Goal: Information Seeking & Learning: Learn about a topic

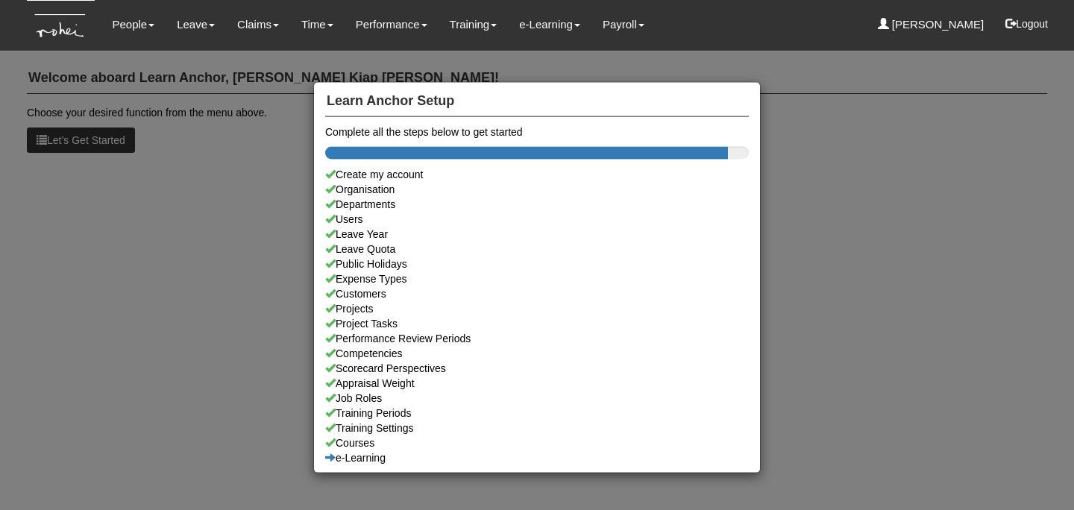
click at [161, 225] on div "Learn Anchor Setup Complete all the steps below to get started Create my accoun…" at bounding box center [537, 255] width 1074 height 510
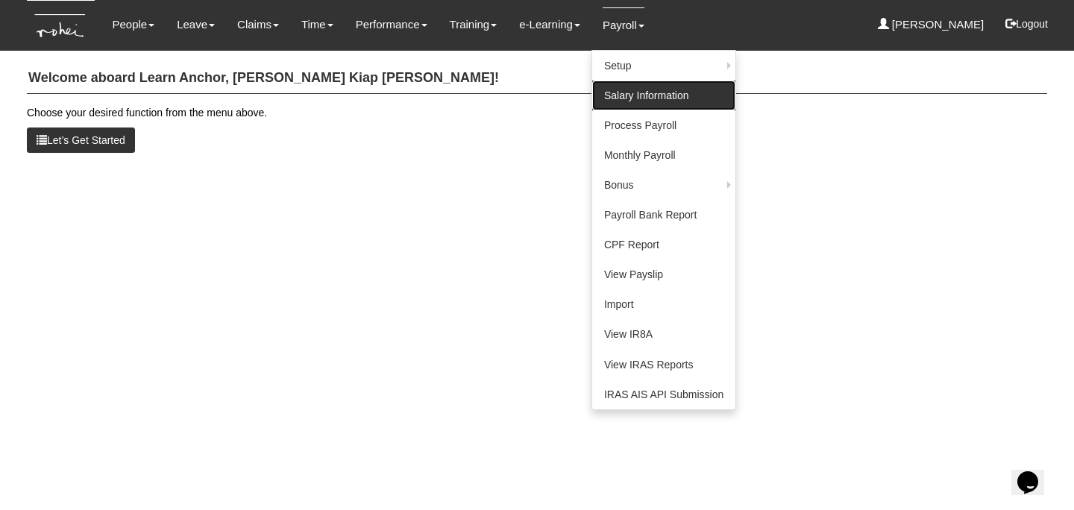
click at [659, 100] on link "Salary Information" at bounding box center [663, 96] width 143 height 30
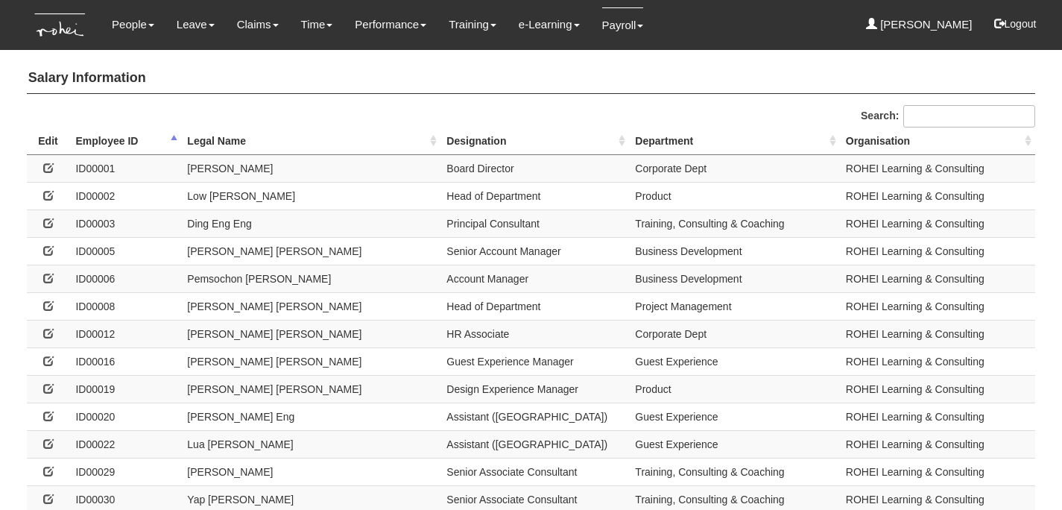
select select "50"
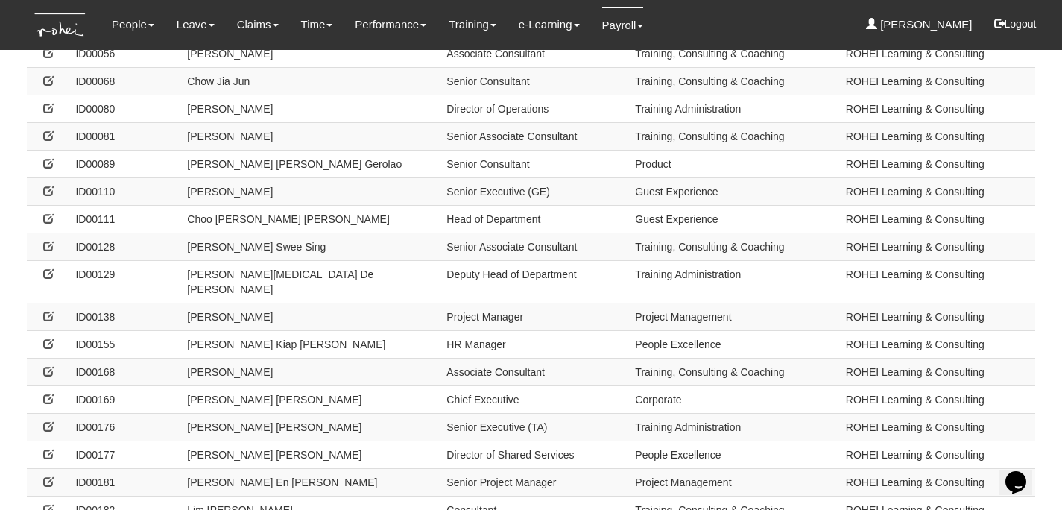
scroll to position [1083, 0]
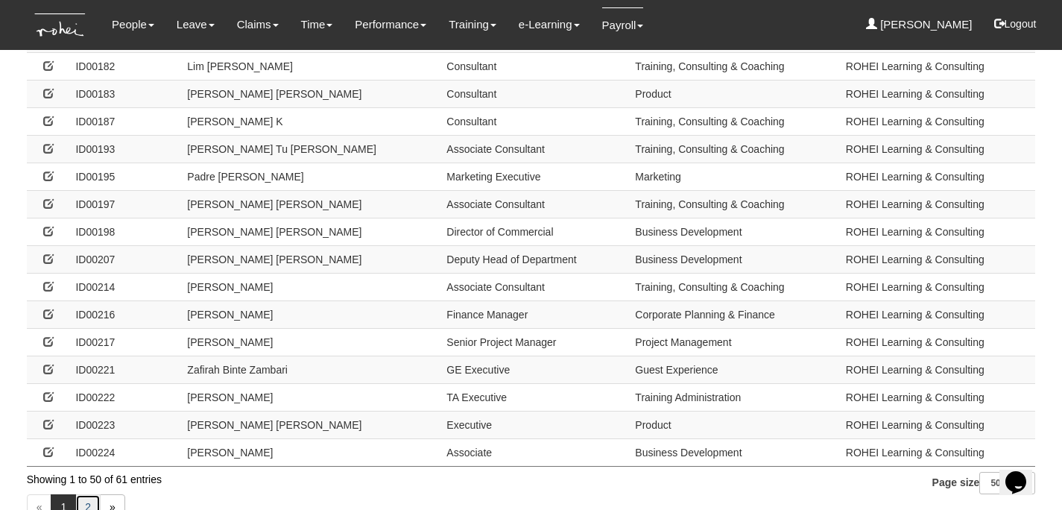
click at [84, 494] on link "2" at bounding box center [87, 506] width 25 height 25
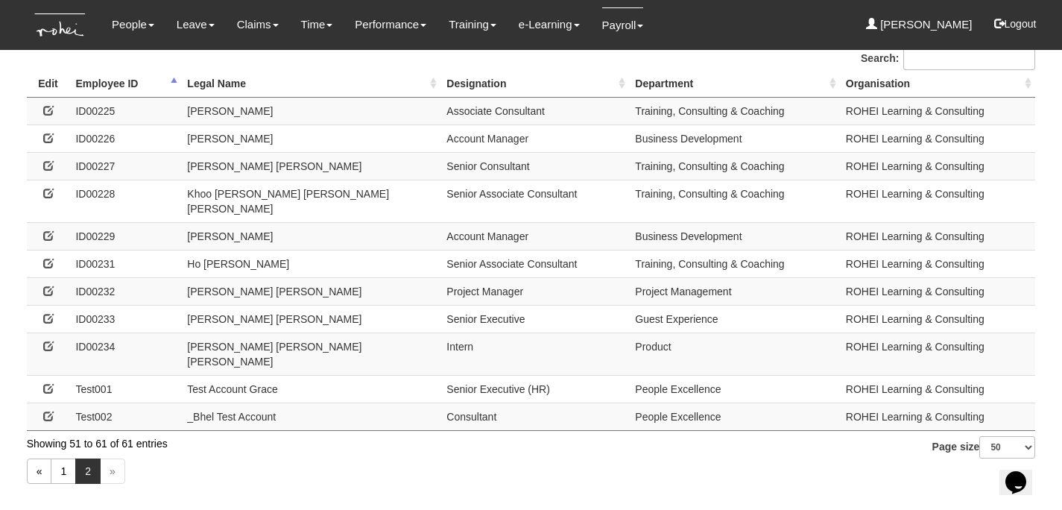
scroll to position [22, 0]
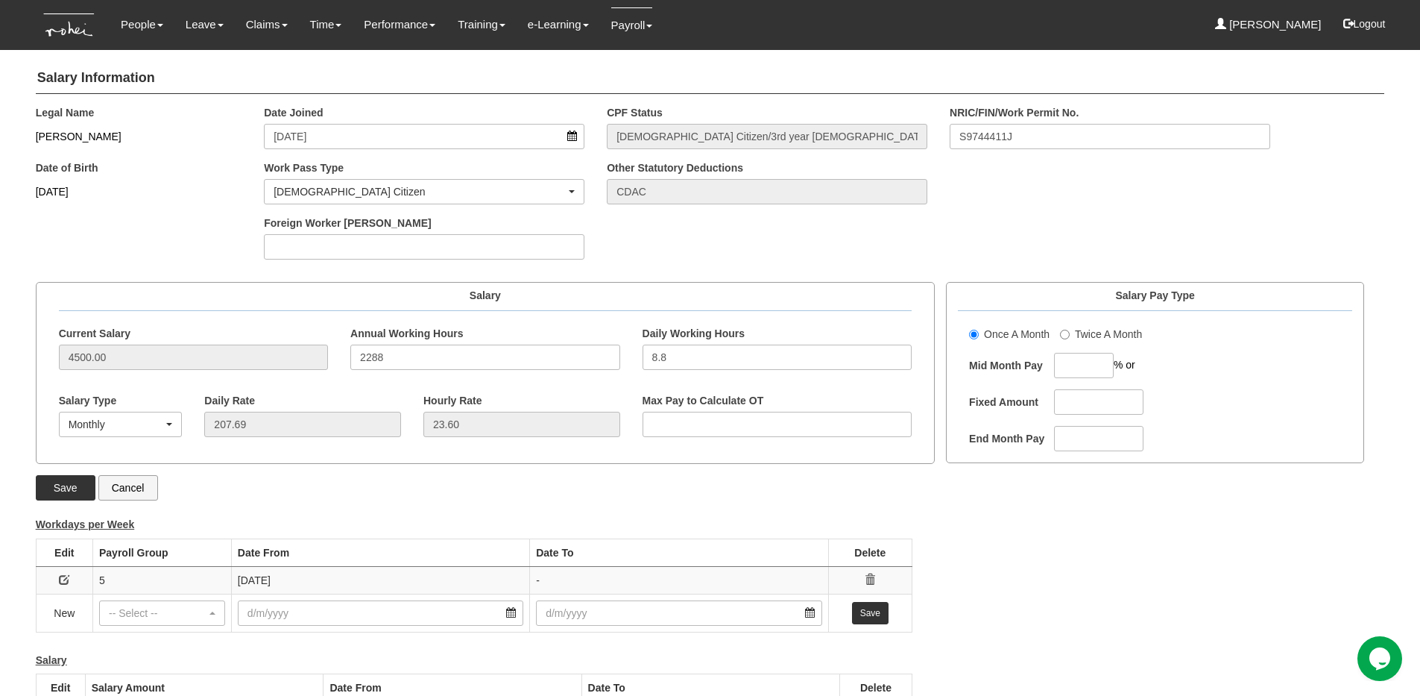
click at [1062, 108] on div "NRIC/FIN/Work Permit No. S9744411J" at bounding box center [1110, 127] width 343 height 44
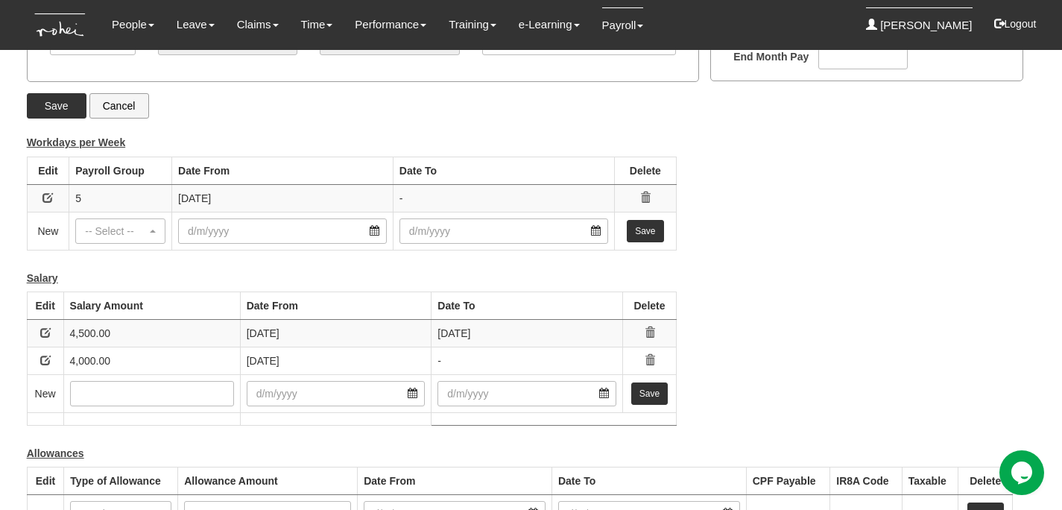
scroll to position [380, 0]
